Goal: Navigation & Orientation: Find specific page/section

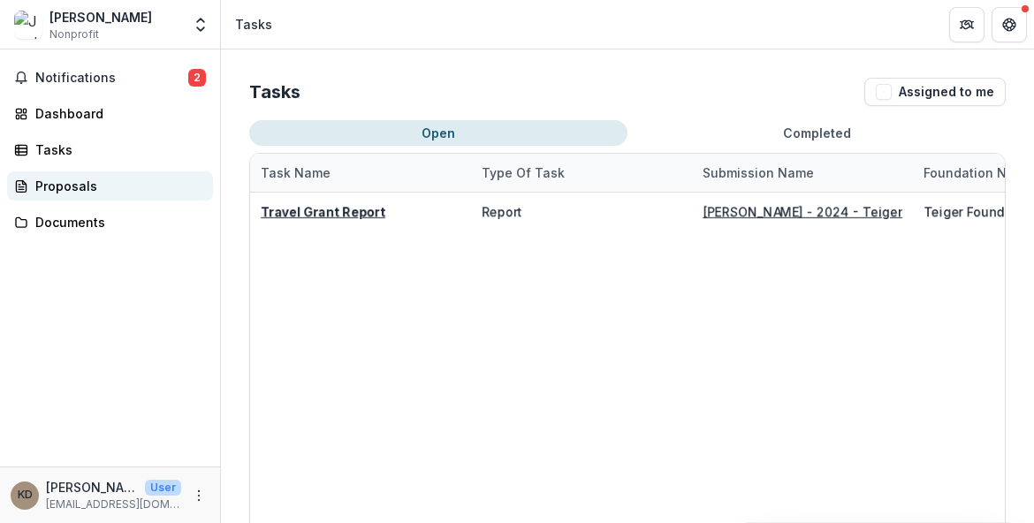
click at [61, 194] on div "Proposals" at bounding box center [117, 186] width 164 height 19
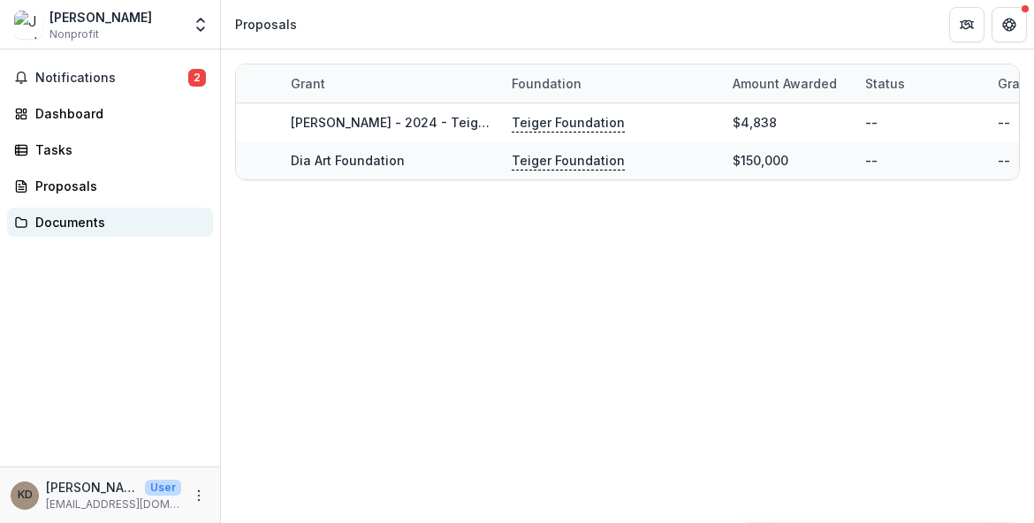
click at [82, 225] on div "Documents" at bounding box center [117, 222] width 164 height 19
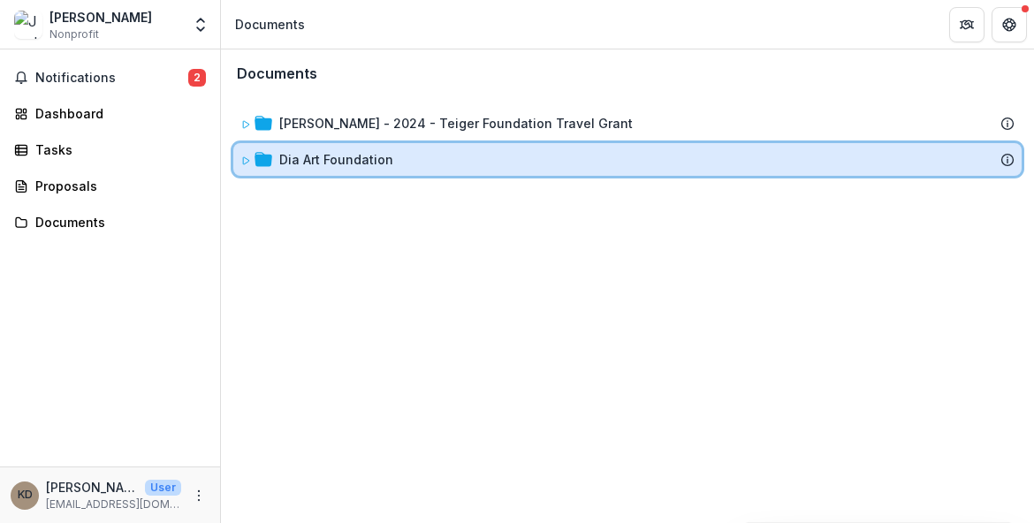
click at [246, 163] on icon at bounding box center [246, 160] width 6 height 7
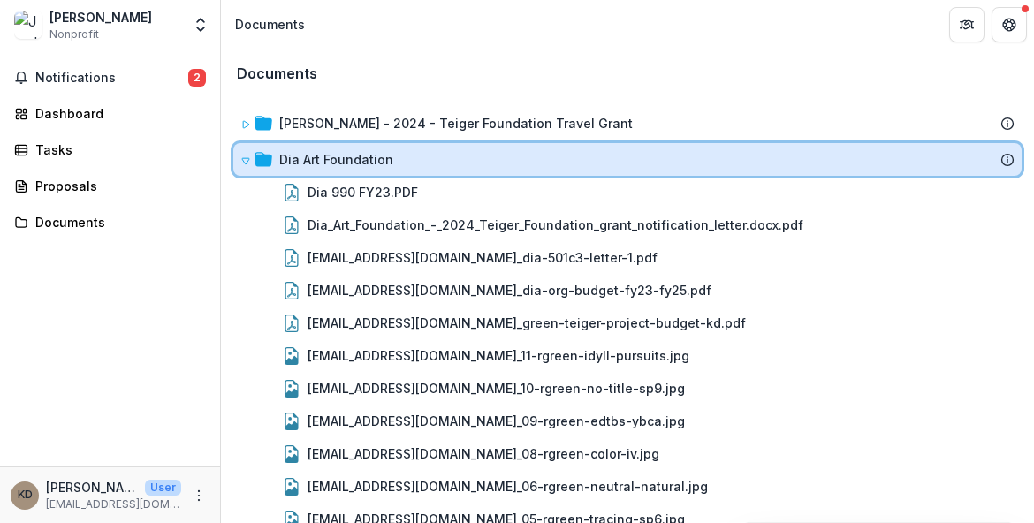
click at [245, 165] on icon at bounding box center [245, 161] width 11 height 11
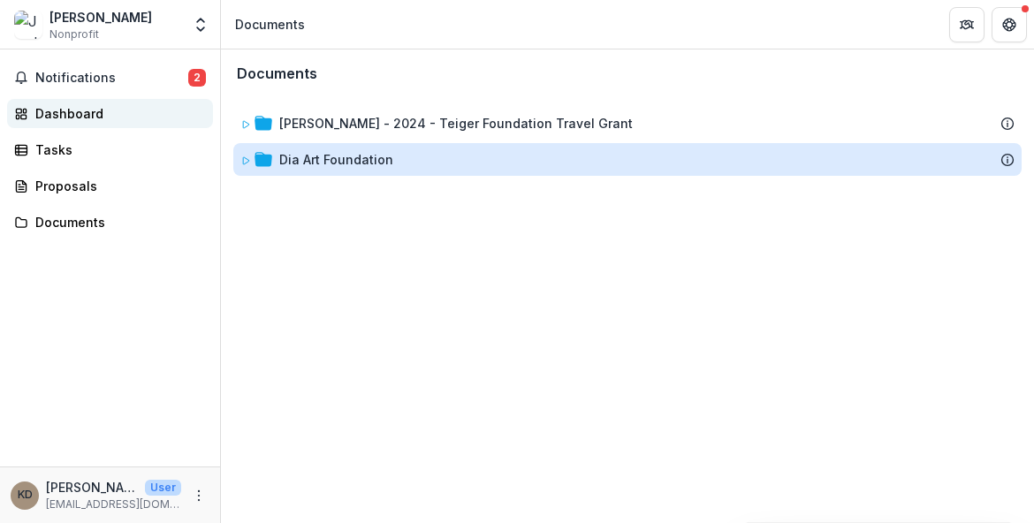
click at [68, 112] on div "Dashboard" at bounding box center [117, 113] width 164 height 19
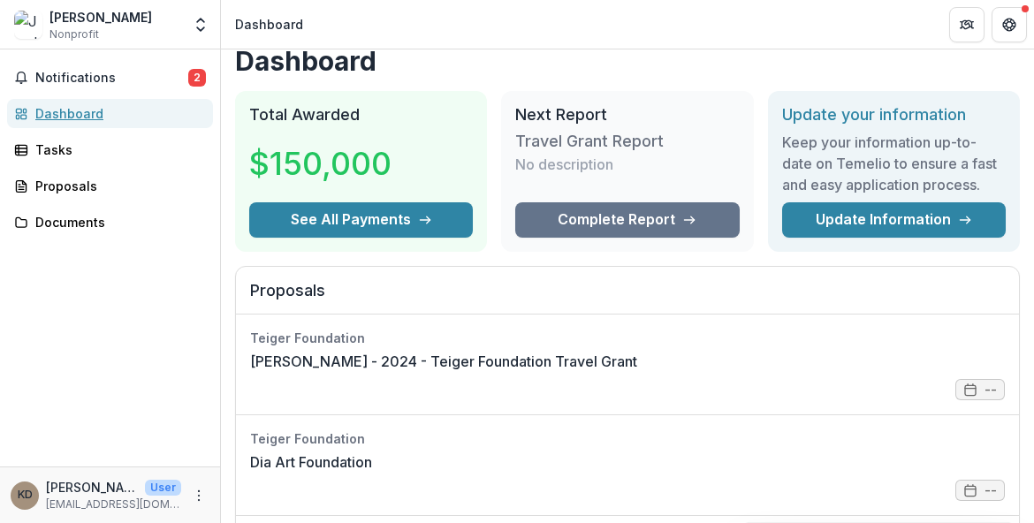
scroll to position [20, 0]
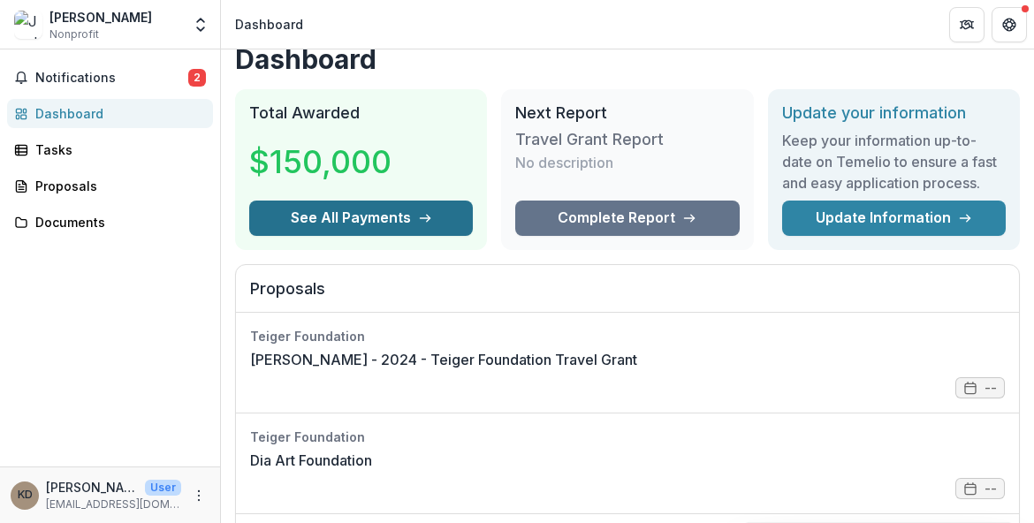
click at [356, 215] on button "See All Payments" at bounding box center [361, 218] width 224 height 35
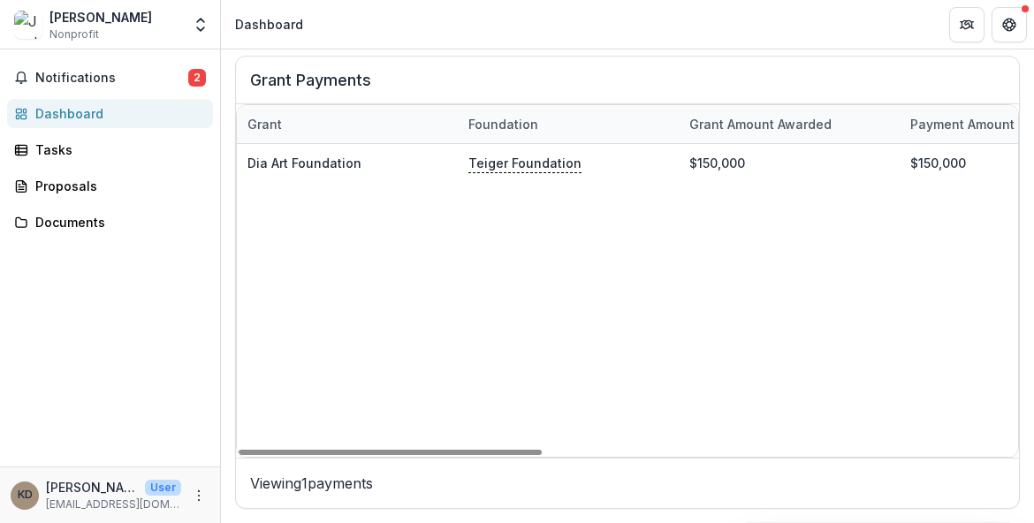
scroll to position [0, 0]
